Goal: Transaction & Acquisition: Purchase product/service

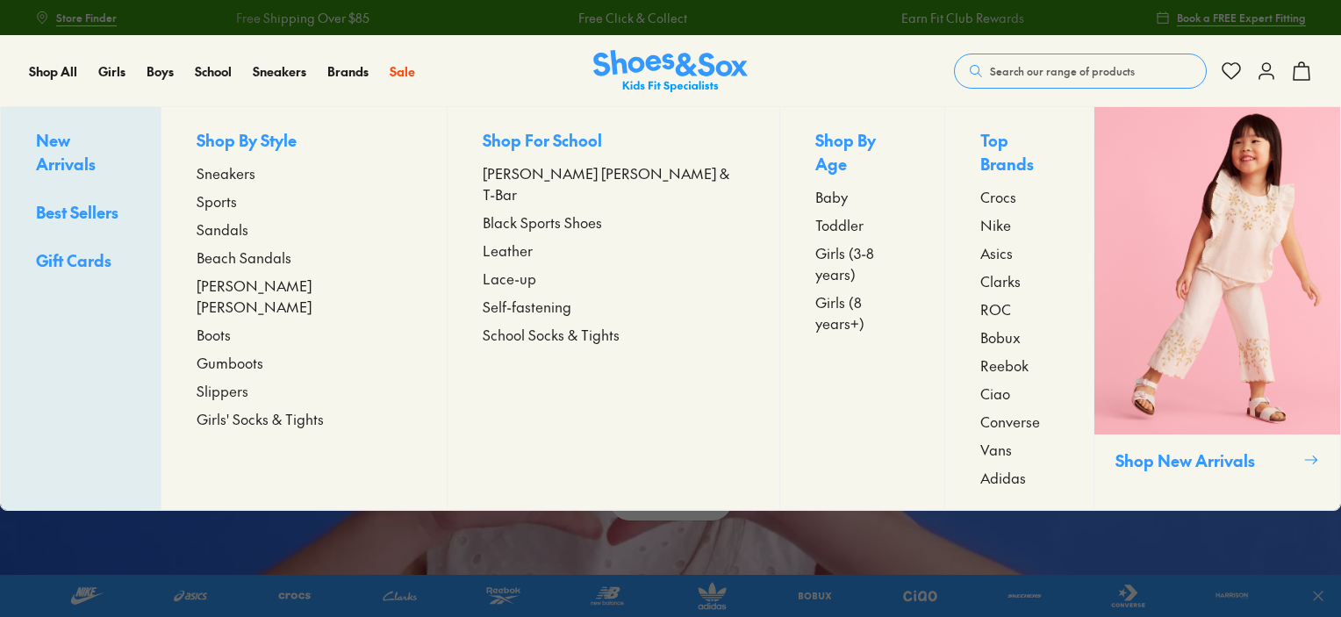
click at [88, 144] on span "New Arrivals" at bounding box center [66, 152] width 60 height 46
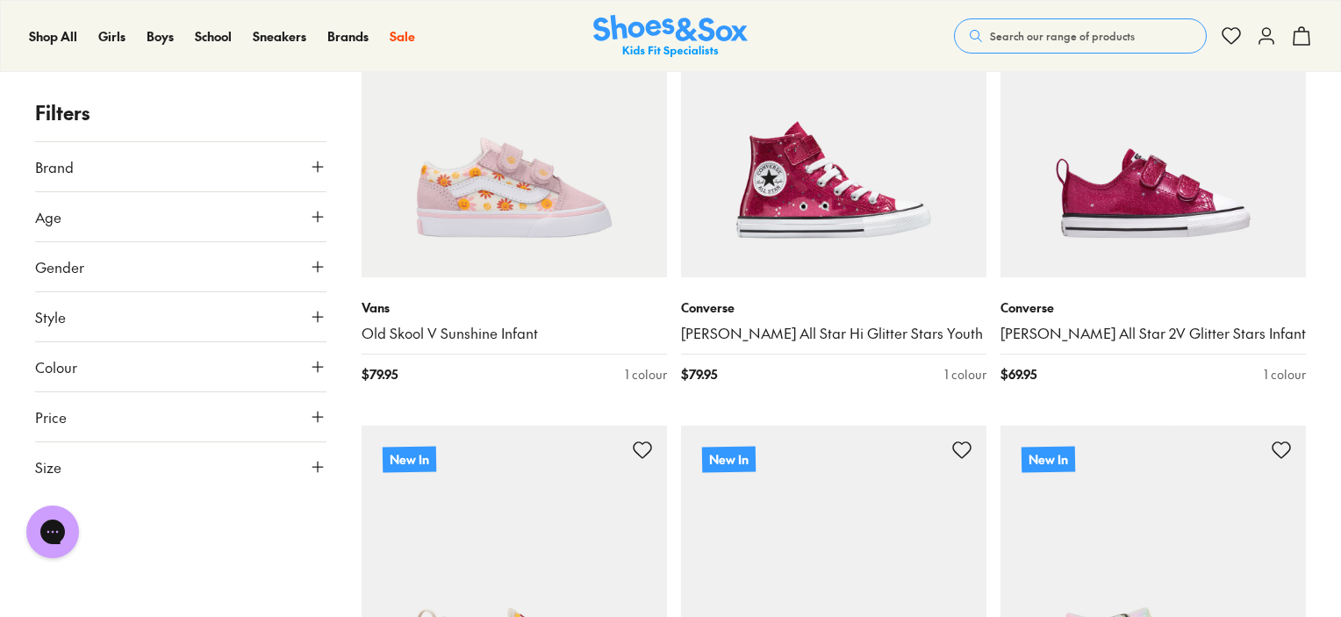
scroll to position [1755, 0]
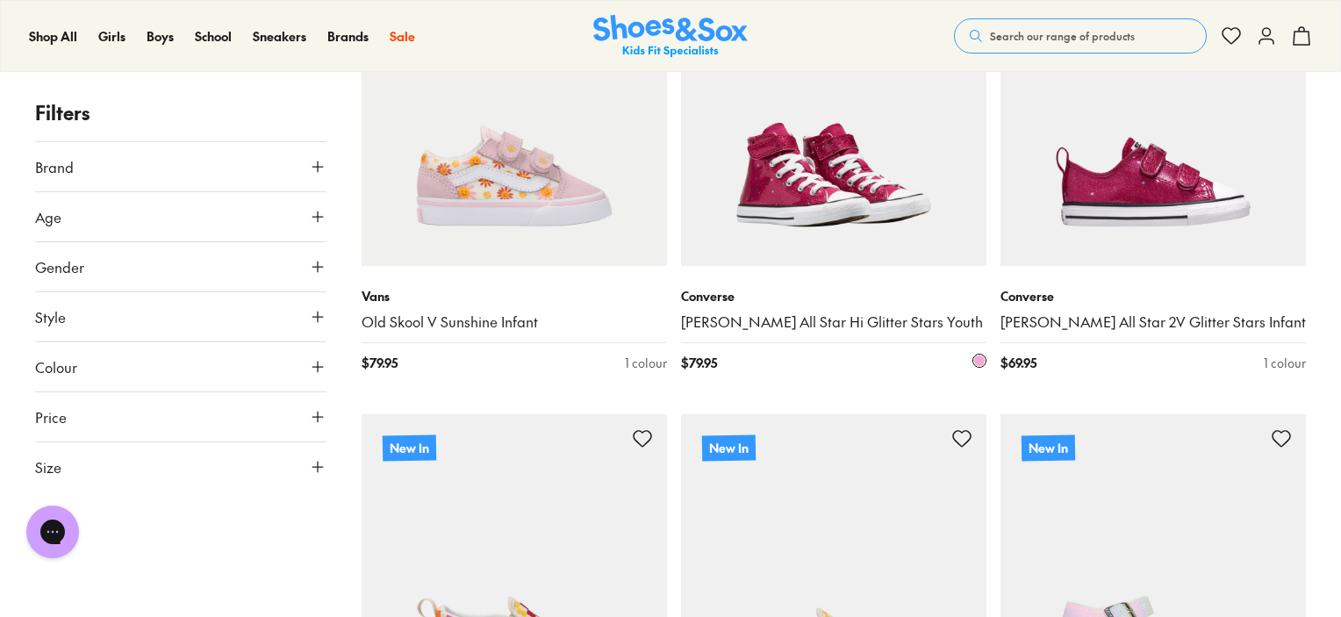
click at [786, 217] on img at bounding box center [833, 113] width 305 height 305
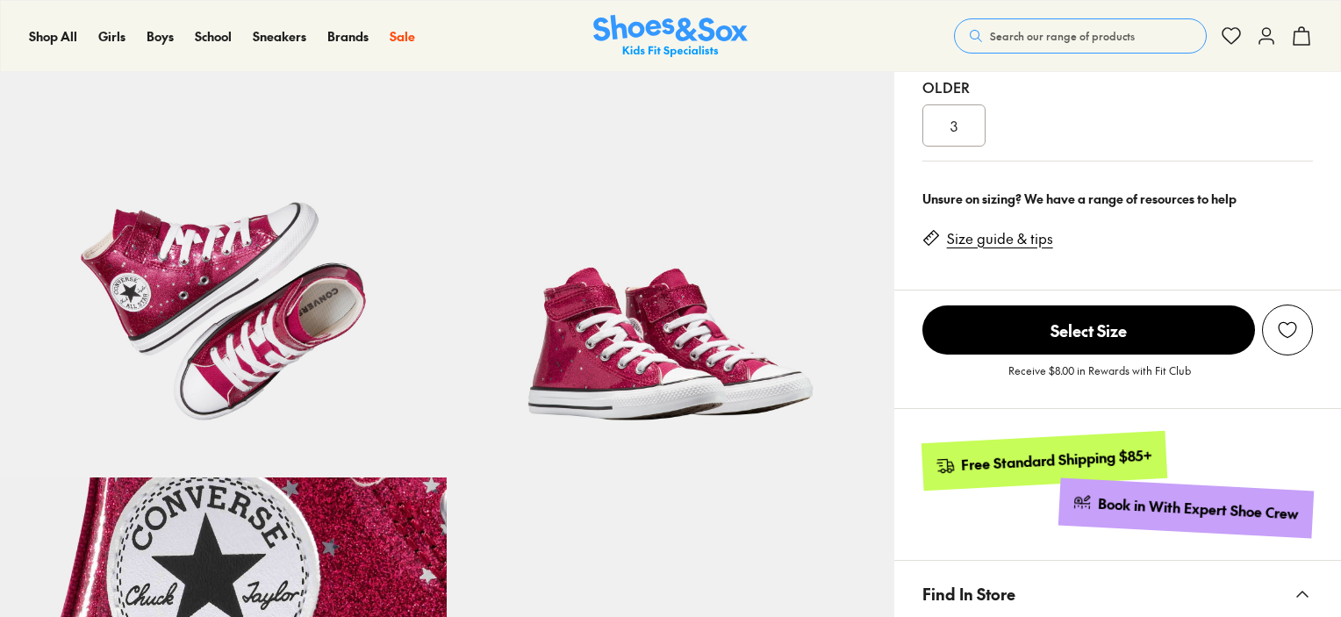
scroll to position [527, 0]
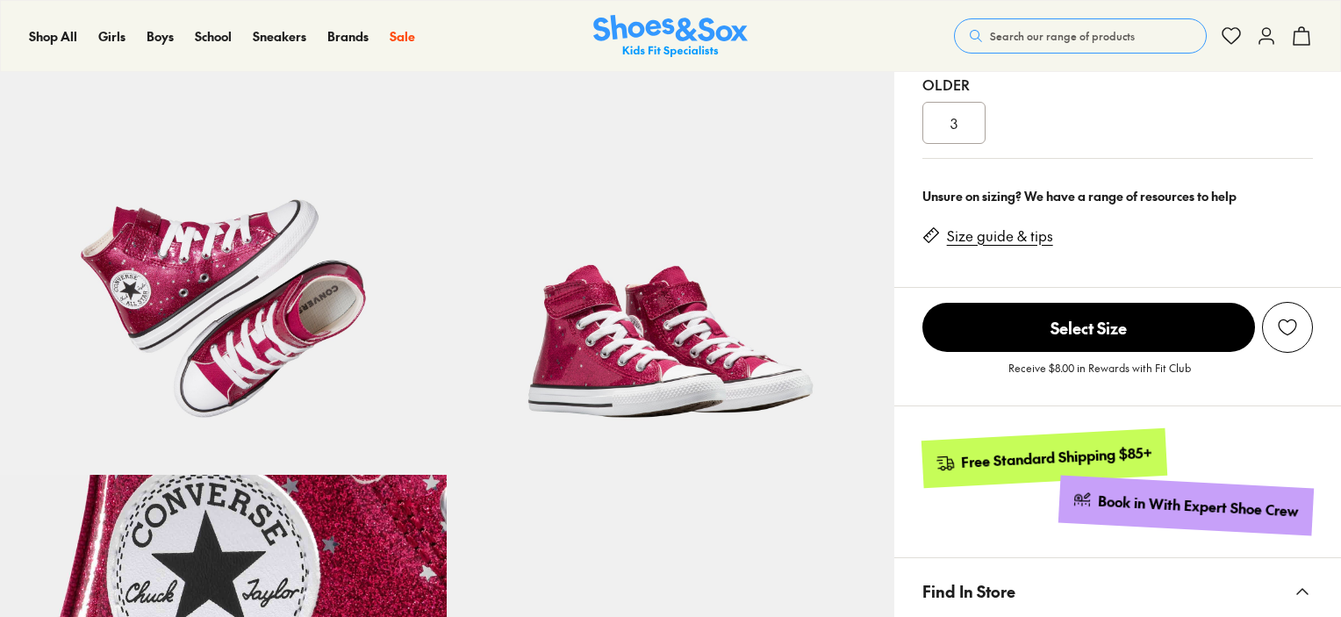
select select "*"
click at [950, 118] on span "3" at bounding box center [953, 122] width 7 height 21
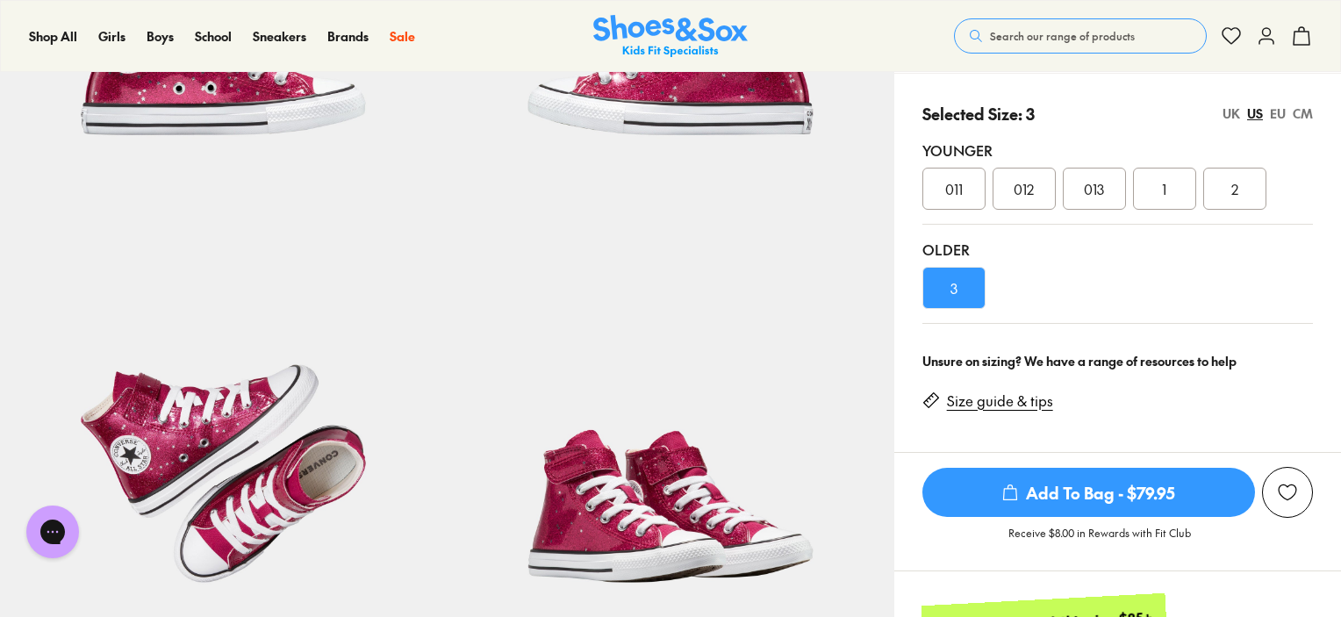
scroll to position [351, 0]
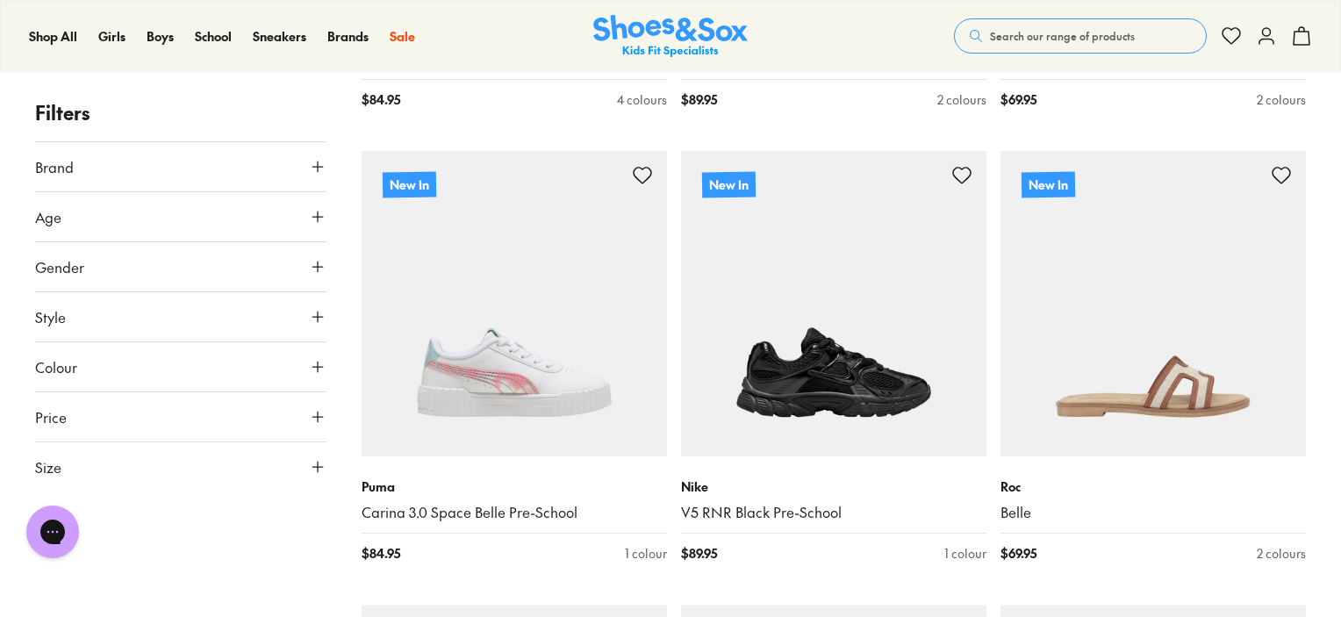
scroll to position [3837, 0]
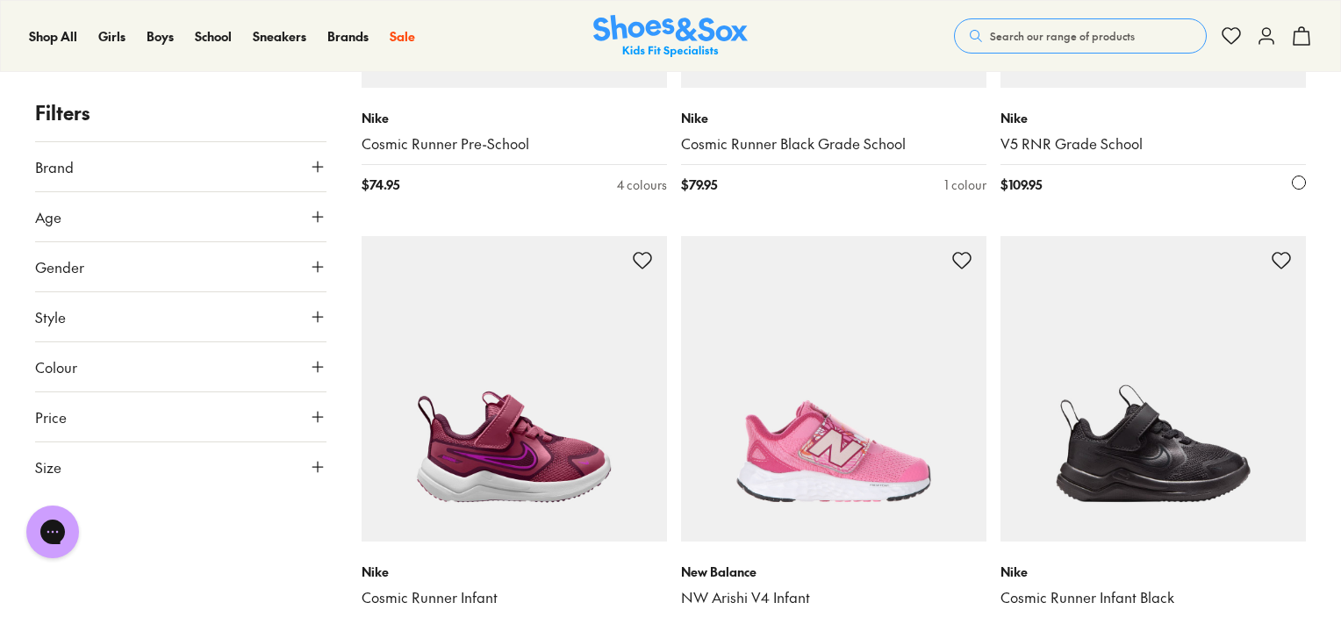
scroll to position [6382, 0]
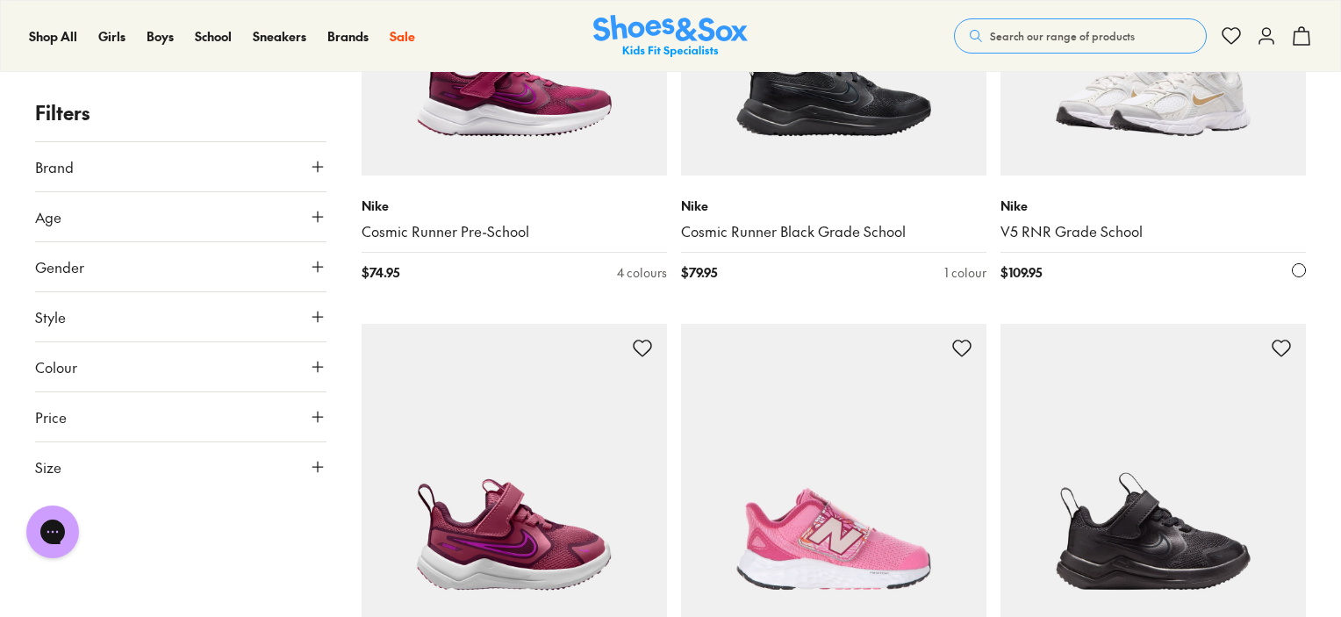
click at [1179, 147] on img at bounding box center [1153, 22] width 305 height 305
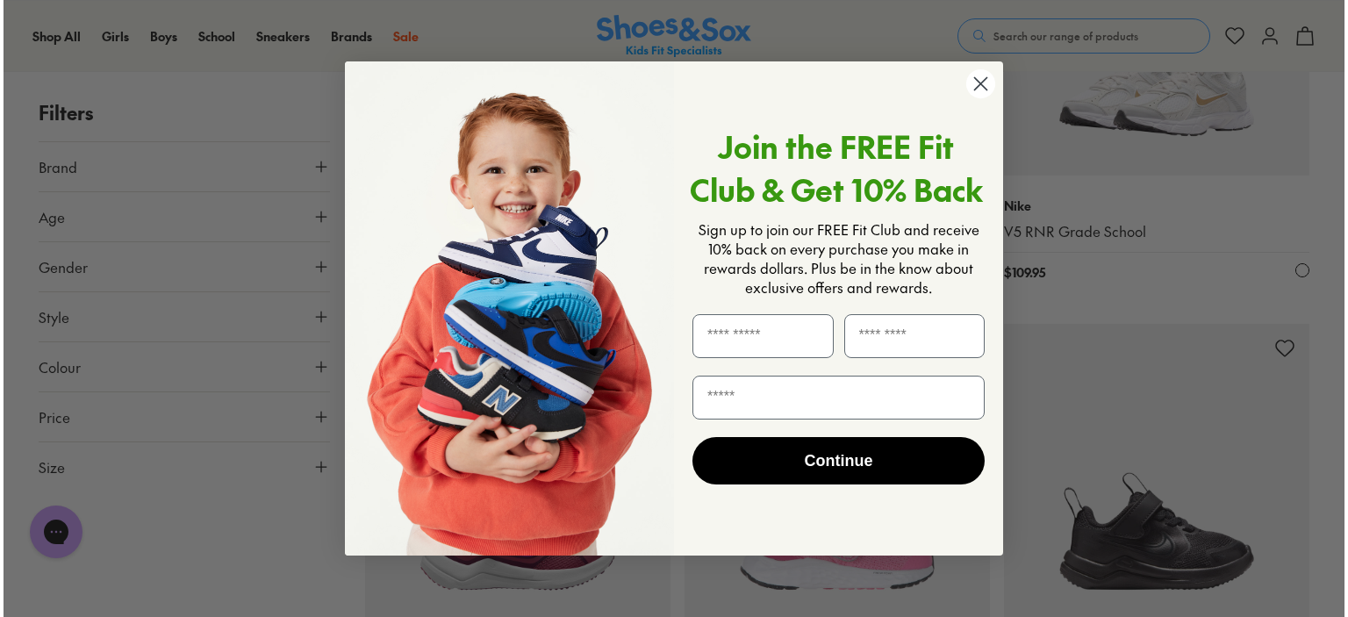
scroll to position [6405, 0]
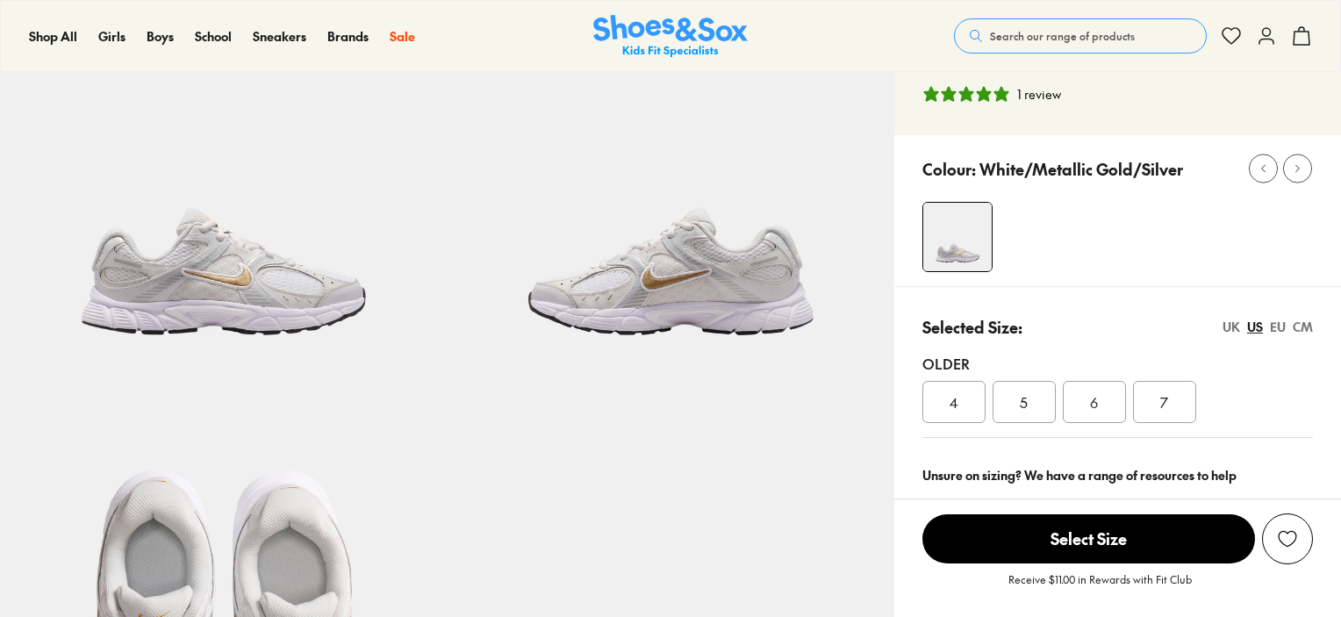
scroll to position [351, 0]
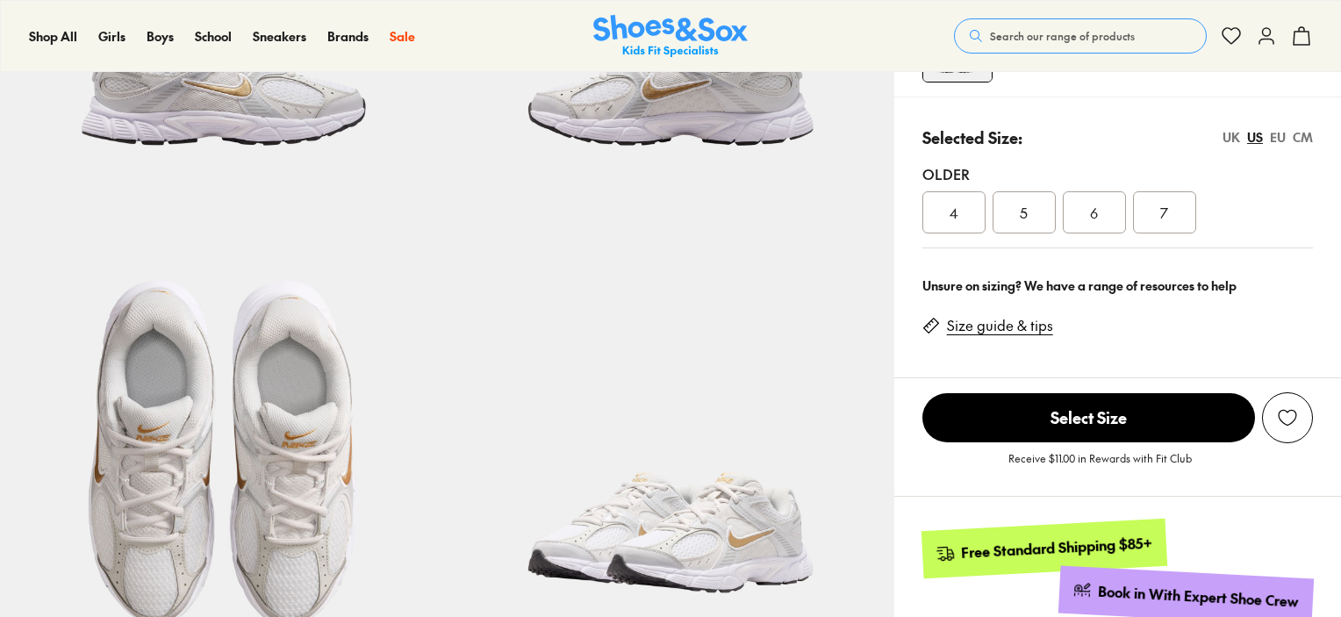
select select "*"
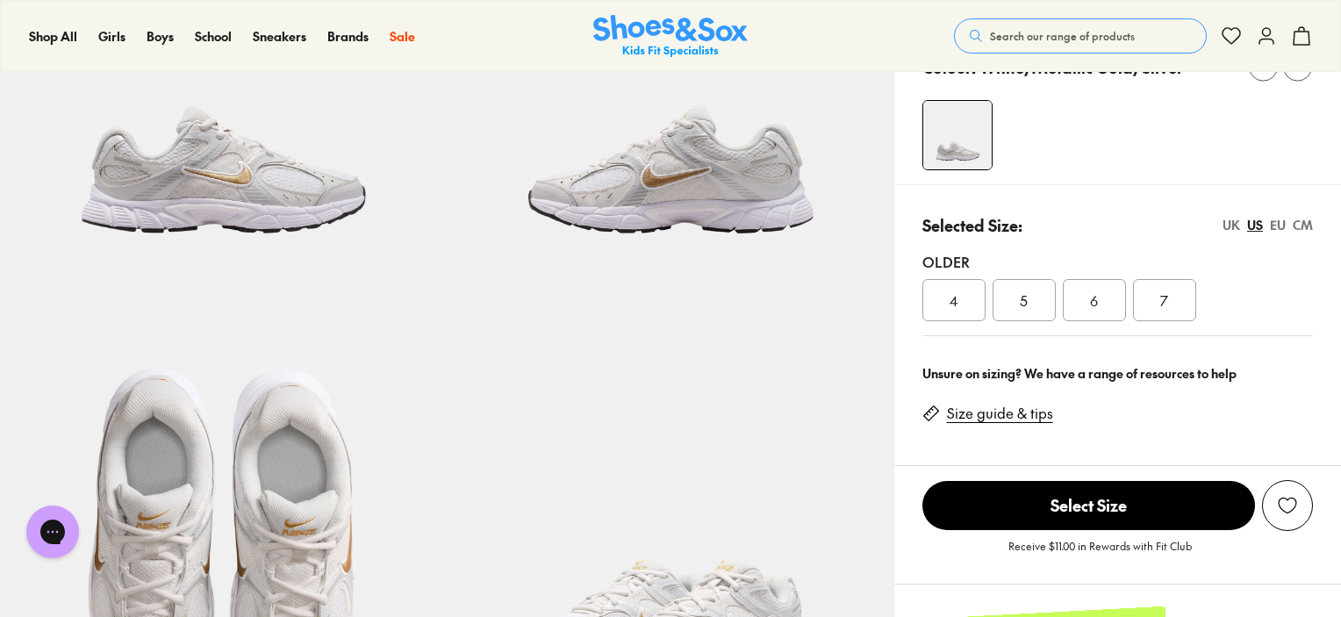
scroll to position [263, 0]
click at [1173, 298] on div "7" at bounding box center [1164, 300] width 63 height 42
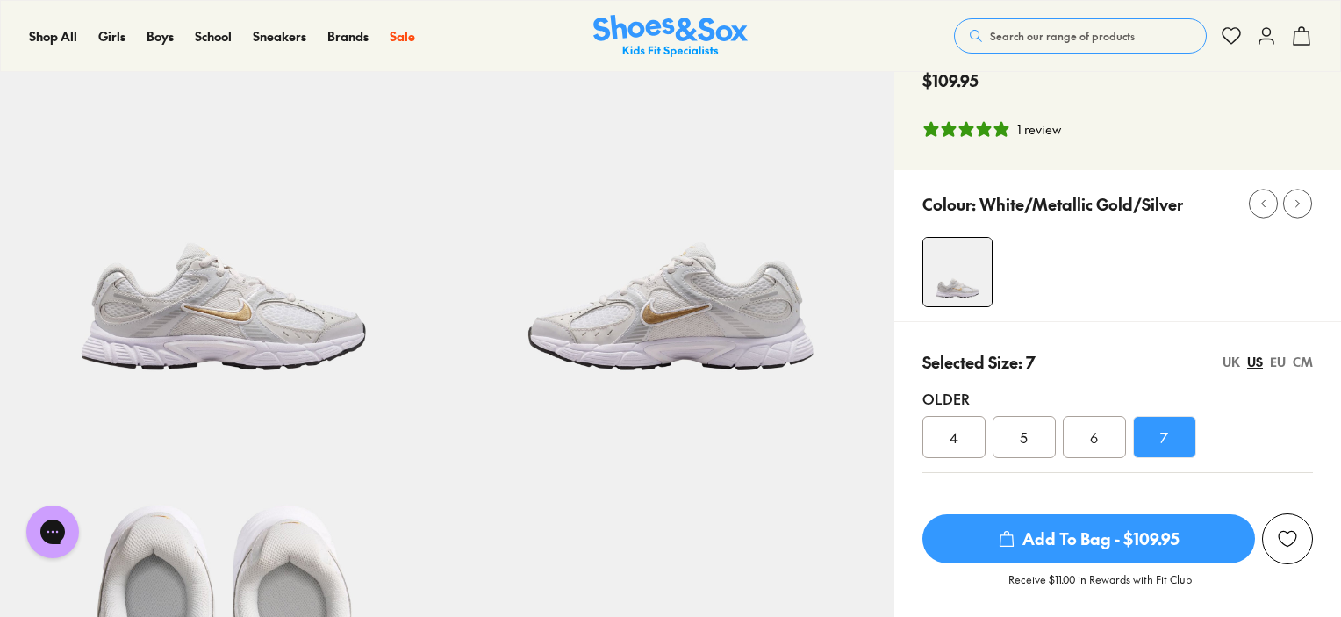
scroll to position [88, 0]
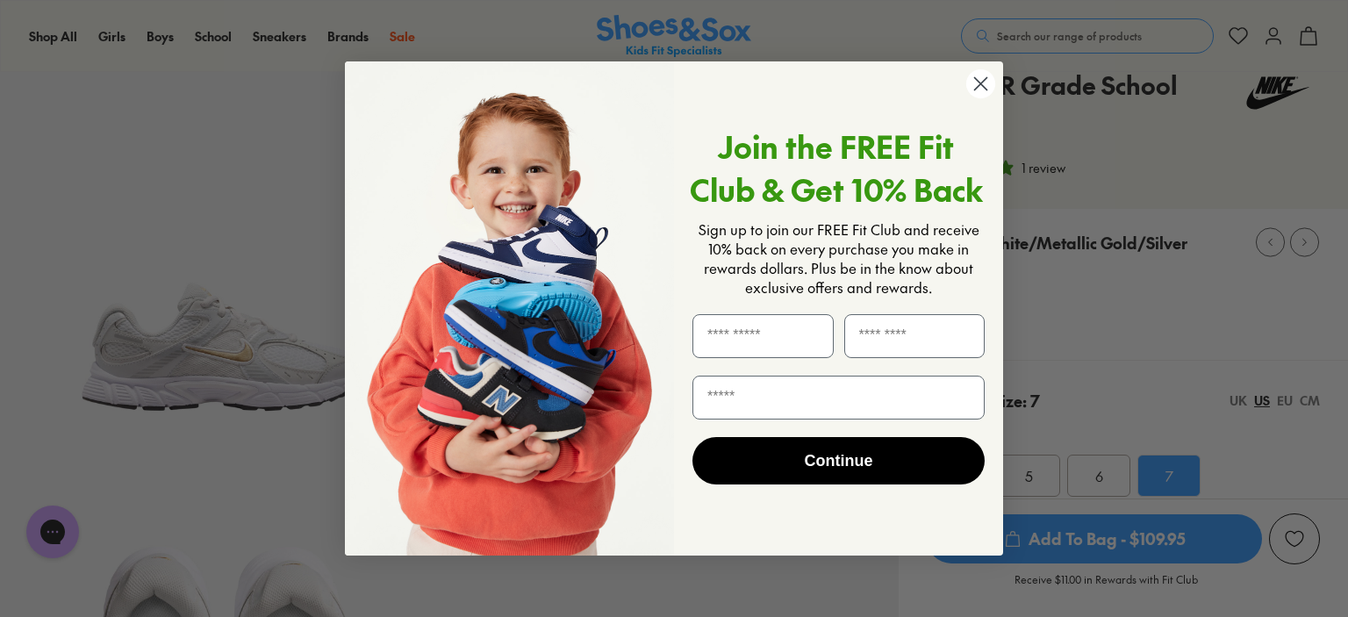
click at [975, 90] on icon "Close dialog" at bounding box center [980, 83] width 31 height 31
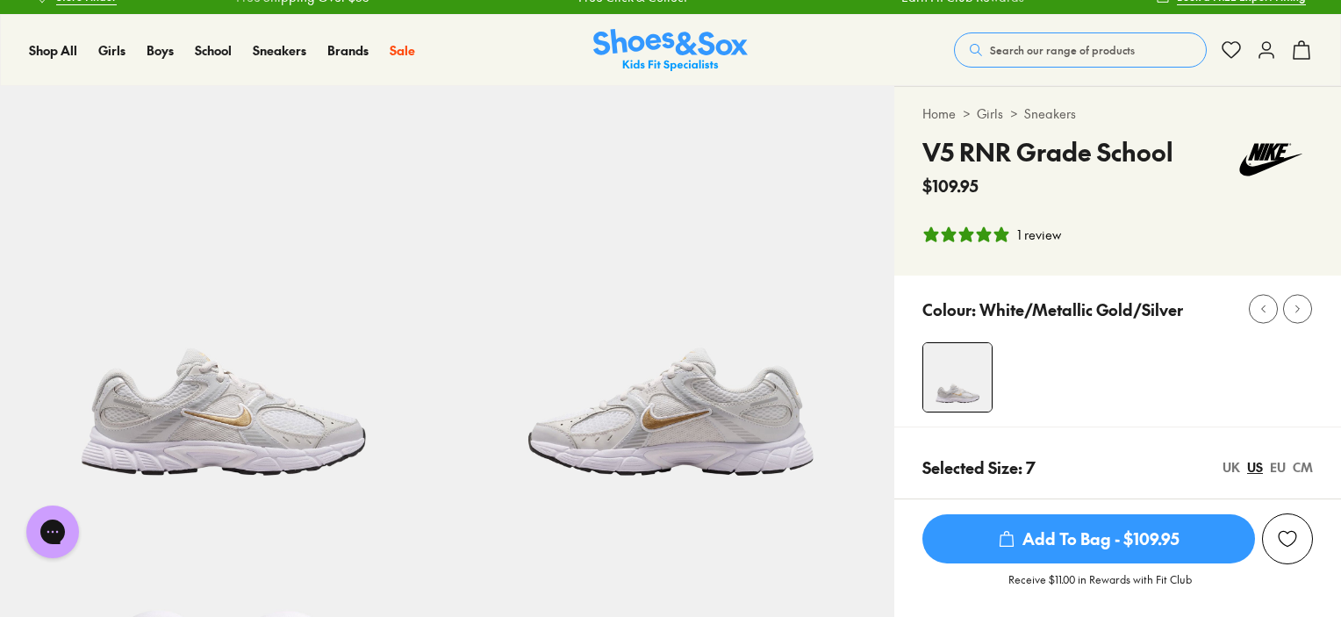
scroll to position [0, 0]
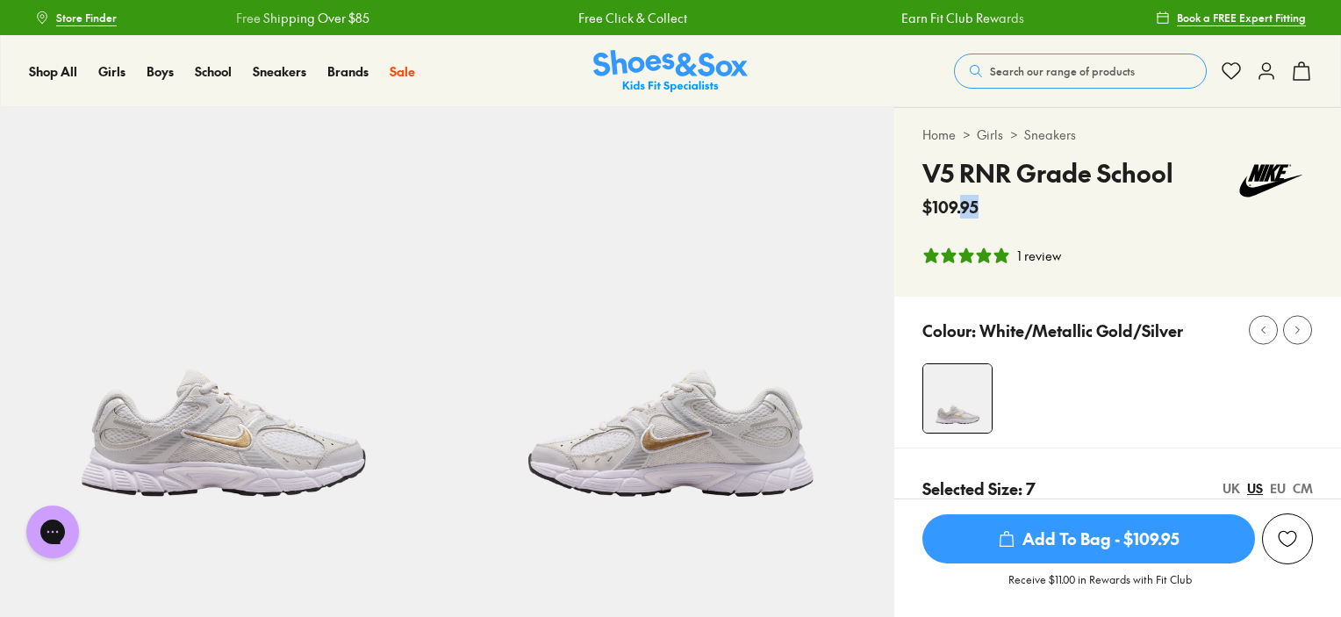
drag, startPoint x: 979, startPoint y: 207, endPoint x: 961, endPoint y: 209, distance: 17.6
click at [961, 209] on div "$109.95" at bounding box center [1047, 207] width 251 height 24
click at [979, 209] on div "$109.95" at bounding box center [1047, 207] width 251 height 24
drag, startPoint x: 975, startPoint y: 206, endPoint x: 917, endPoint y: 209, distance: 58.0
click at [917, 209] on div "Home > Girls > Sneakers V5 RNR Grade School $109.95 1 review" at bounding box center [1117, 202] width 447 height 189
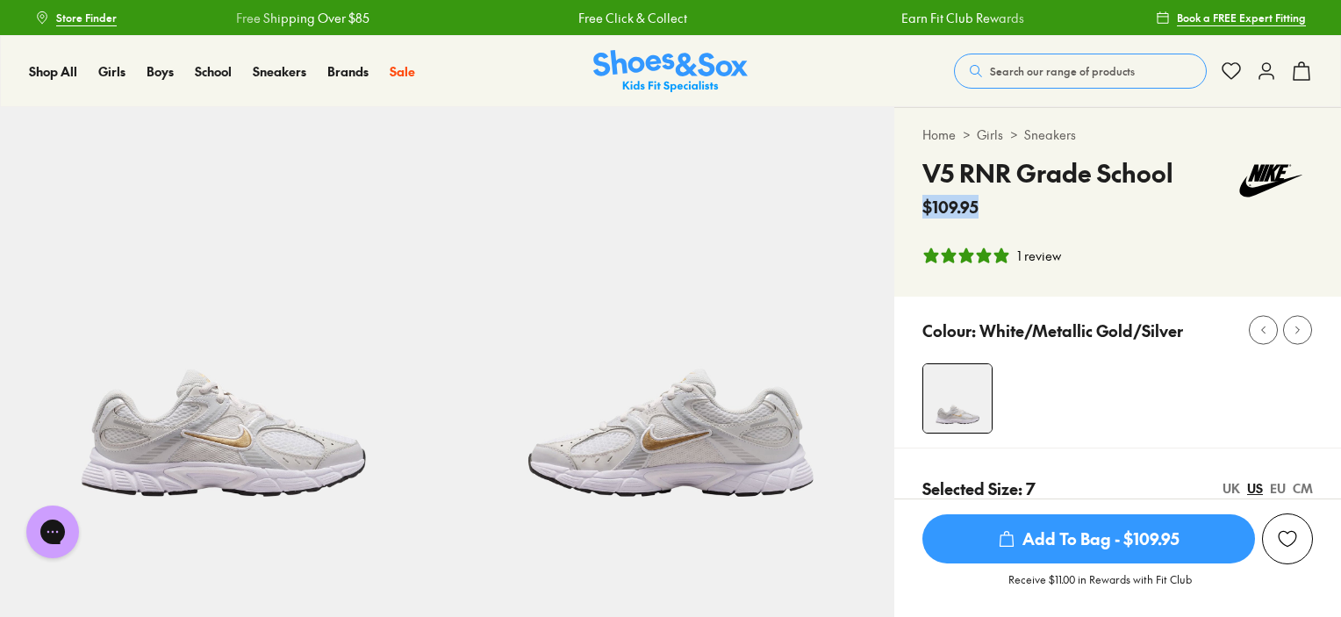
copy span "$109.95"
